Goal: Information Seeking & Learning: Learn about a topic

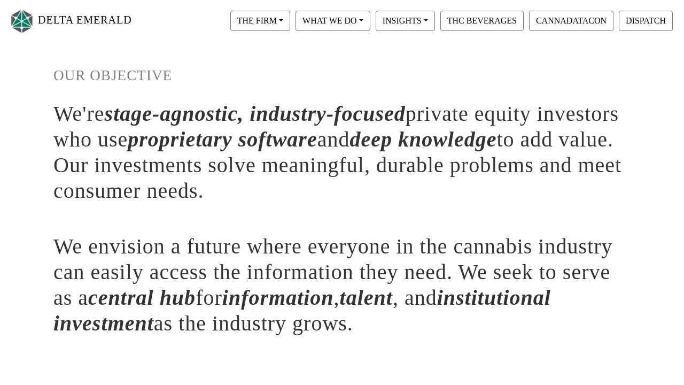
scroll to position [371, 0]
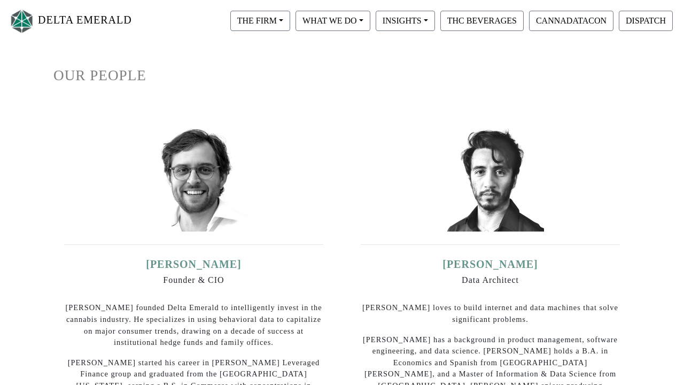
scroll to position [572, 0]
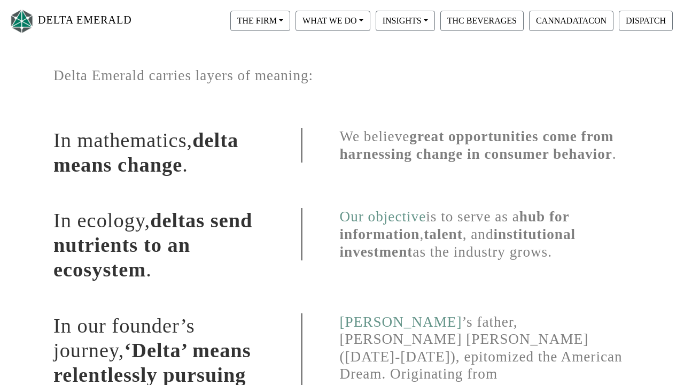
scroll to position [572, 0]
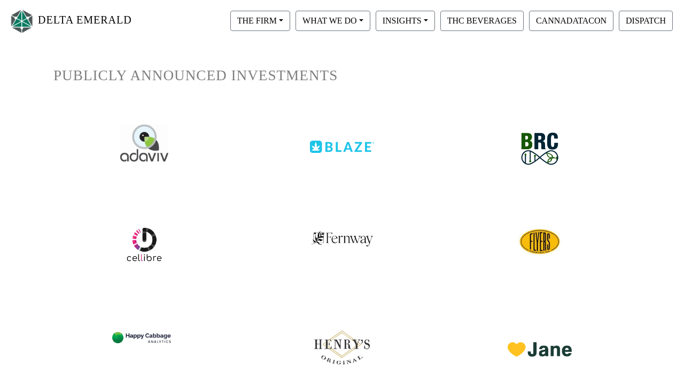
scroll to position [542, 0]
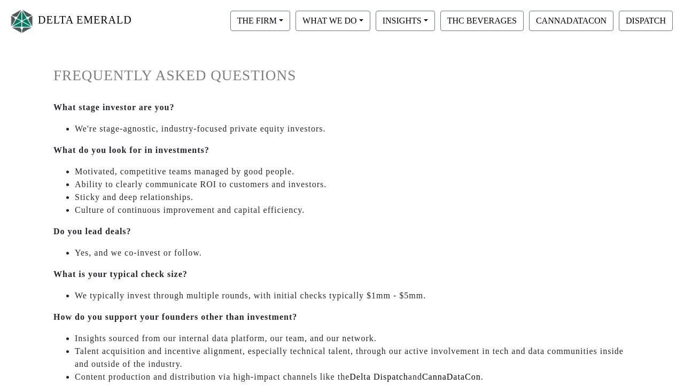
scroll to position [594, 0]
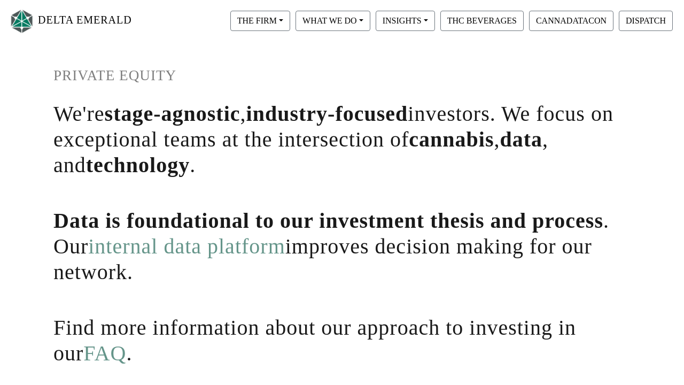
scroll to position [350, 0]
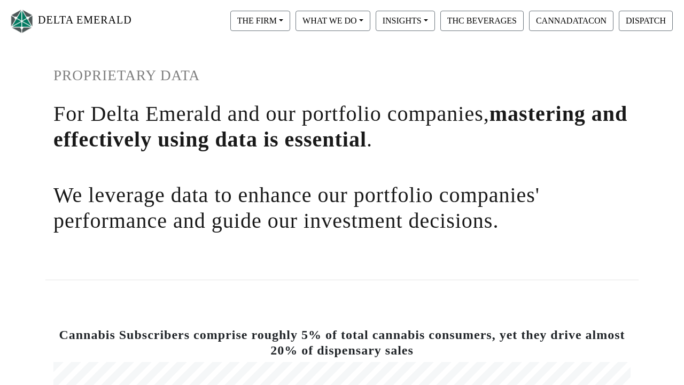
scroll to position [760, 0]
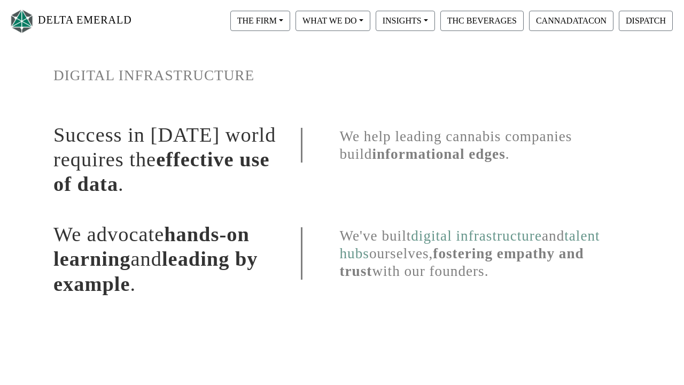
scroll to position [329, 0]
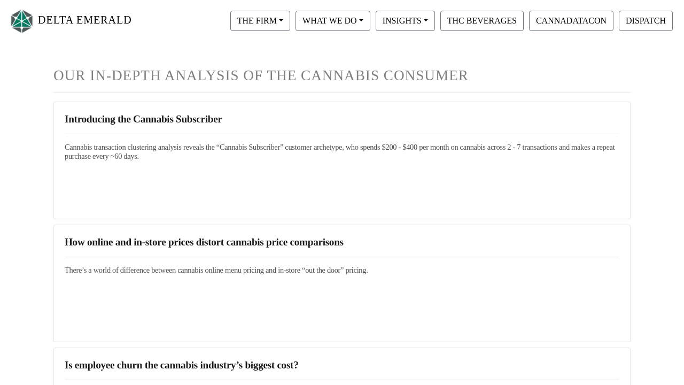
scroll to position [2063, 0]
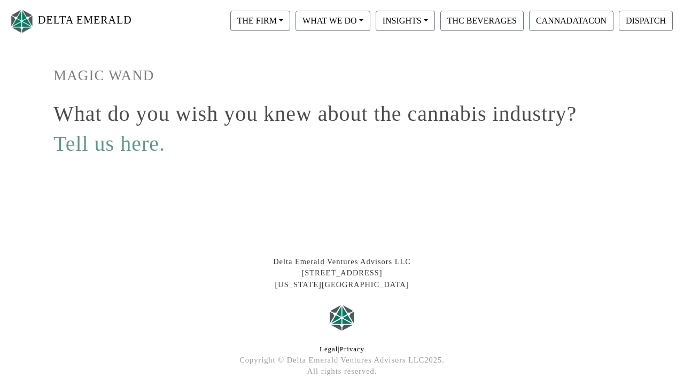
scroll to position [166, 0]
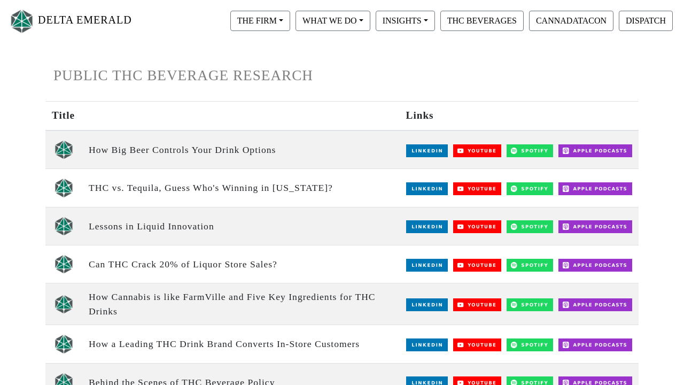
scroll to position [1063, 0]
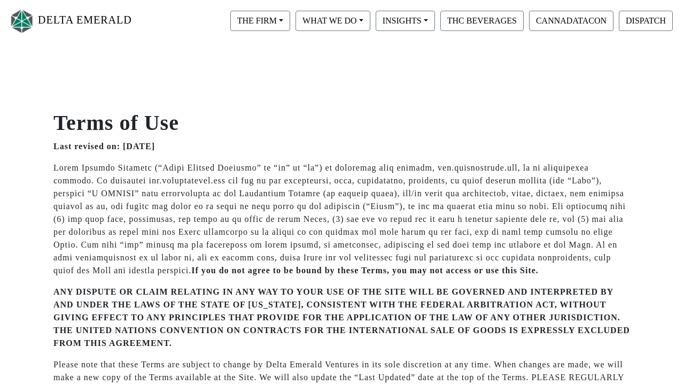
scroll to position [4409, 0]
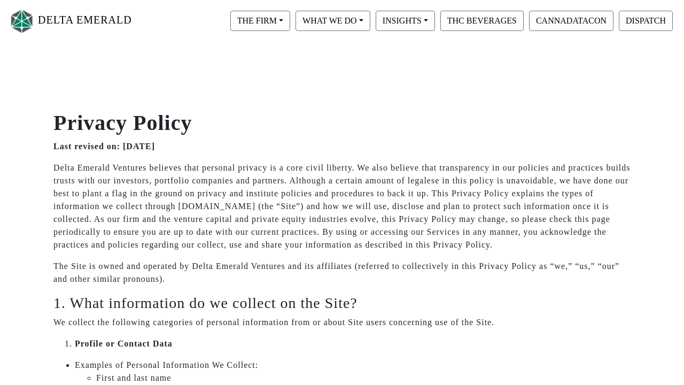
scroll to position [7673, 0]
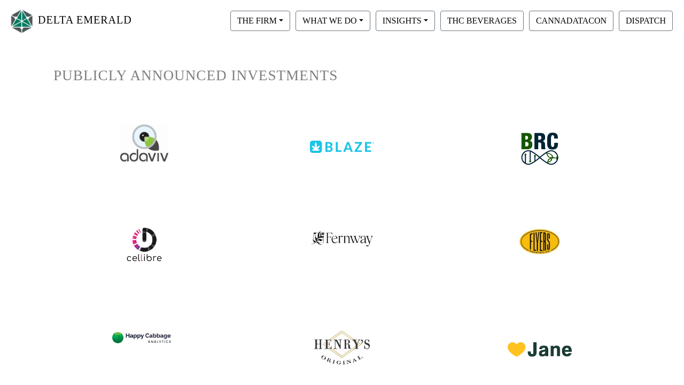
scroll to position [542, 0]
